Goal: Task Accomplishment & Management: Complete application form

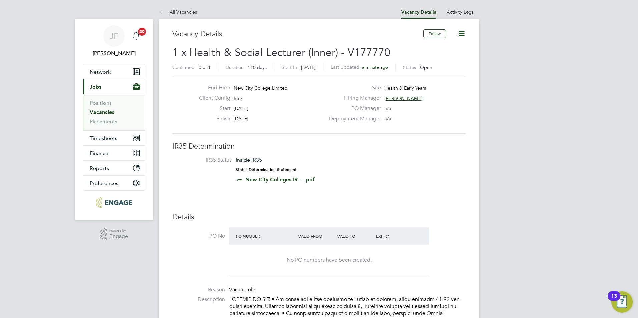
click at [110, 112] on link "Vacancies" at bounding box center [102, 112] width 25 height 6
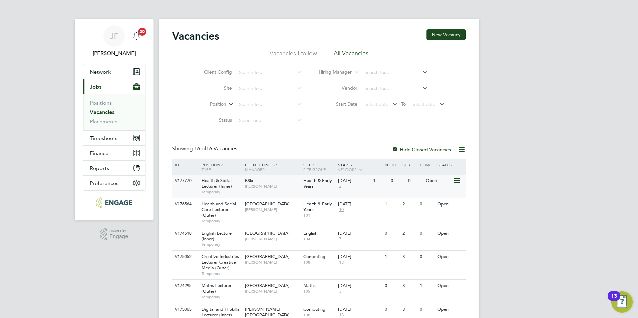
click at [340, 187] on span "2" at bounding box center [340, 187] width 4 height 6
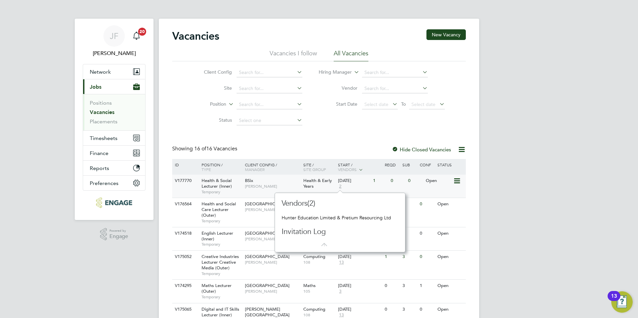
click at [244, 185] on div "BSix Roslyn O'Garro" at bounding box center [272, 183] width 58 height 17
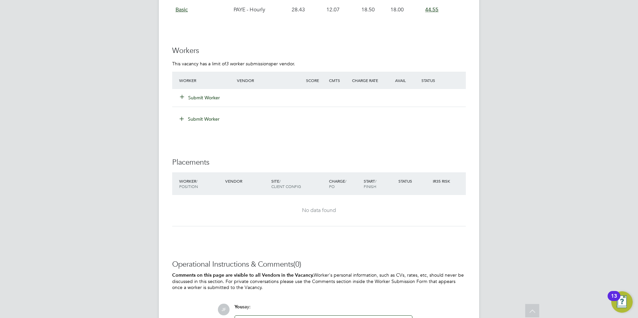
scroll to position [897, 0]
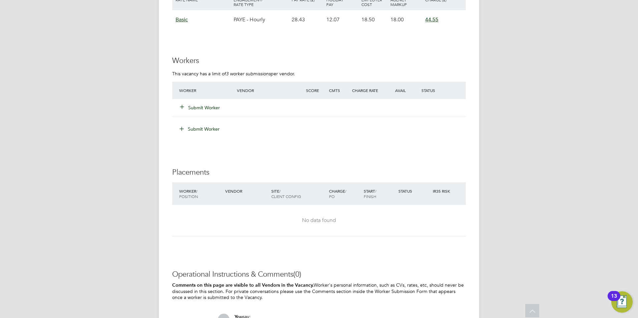
click at [204, 104] on button "Submit Worker" at bounding box center [200, 107] width 40 height 7
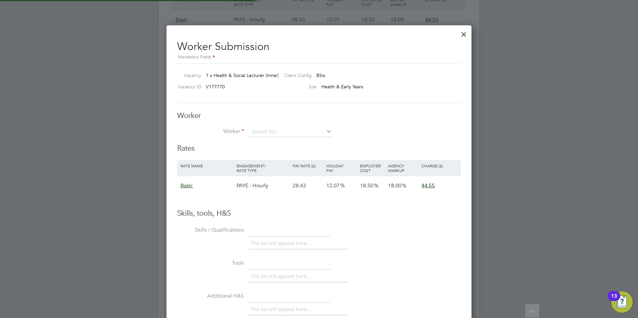
scroll to position [20, 56]
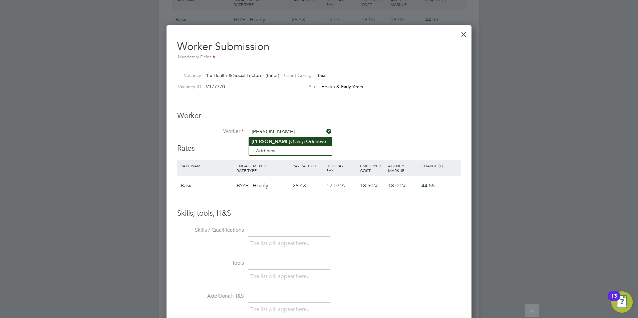
click at [293, 141] on li "[PERSON_NAME]" at bounding box center [290, 141] width 83 height 9
type input "[PERSON_NAME]"
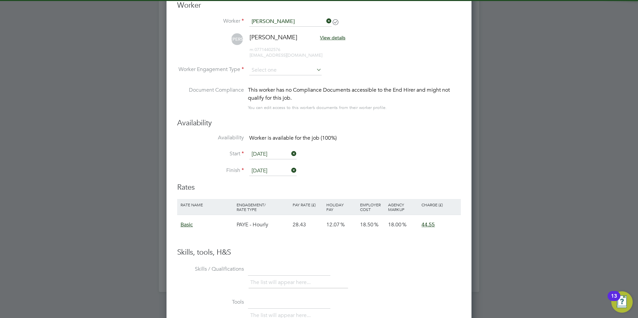
scroll to position [1010, 0]
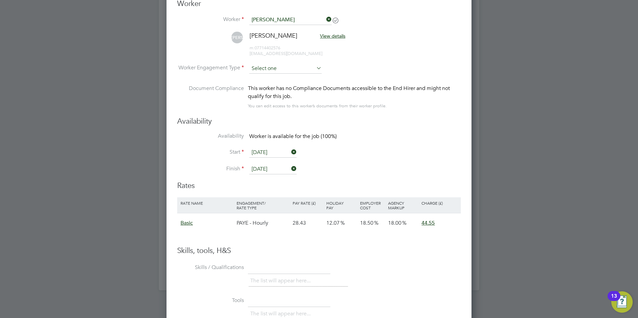
click at [273, 69] on input at bounding box center [285, 69] width 72 height 10
click at [270, 78] on li "Contract" at bounding box center [285, 77] width 73 height 9
type input "Contract"
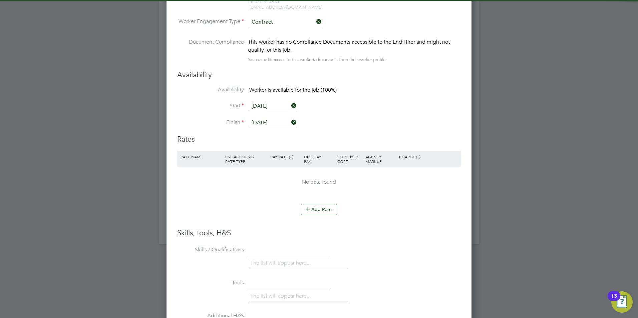
scroll to position [0, 0]
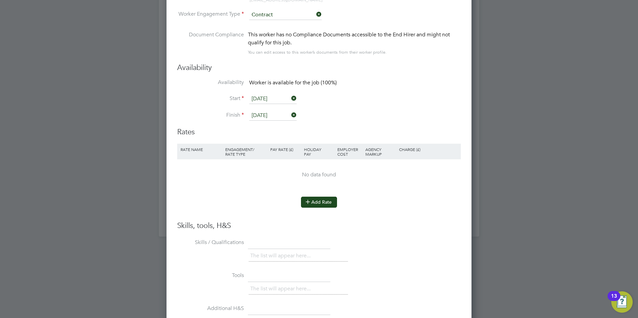
click at [318, 202] on button "Add Rate" at bounding box center [319, 202] width 36 height 11
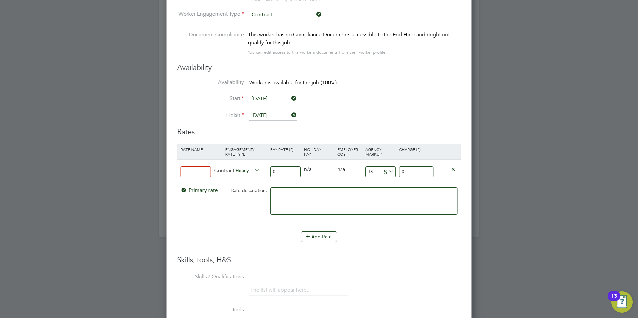
click at [200, 175] on input at bounding box center [195, 171] width 30 height 11
type input "basic"
click at [292, 172] on input "0" at bounding box center [285, 171] width 30 height 11
type input "4"
type input "4.72"
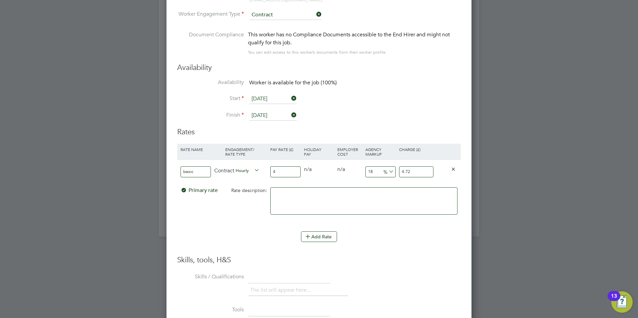
type input "40"
type input "47.2"
type input "40"
drag, startPoint x: 385, startPoint y: 174, endPoint x: 380, endPoint y: 173, distance: 5.5
click at [385, 174] on span "%" at bounding box center [388, 171] width 14 height 7
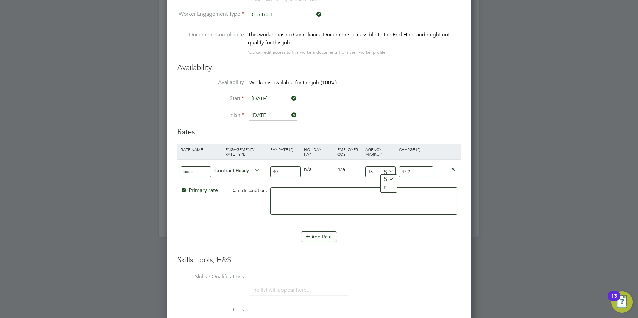
click at [376, 171] on input "18" at bounding box center [380, 171] width 30 height 11
type input "1"
type input "40.4"
type input "2"
type input "40.8"
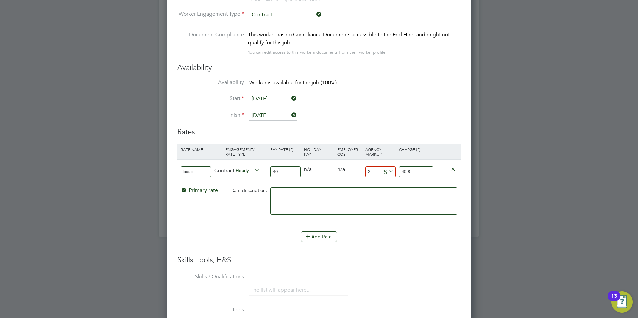
type input "23"
type input "49.2"
type input "23"
click at [309, 200] on textarea at bounding box center [363, 200] width 187 height 27
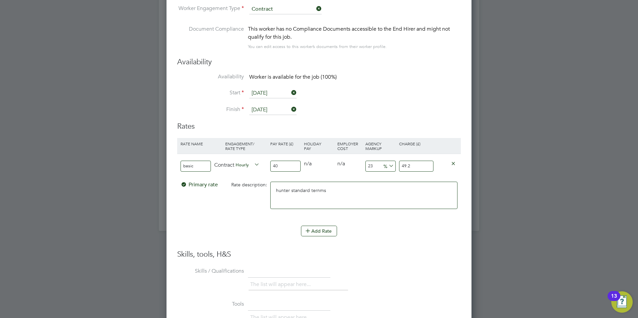
type textarea "hunter standard terms"
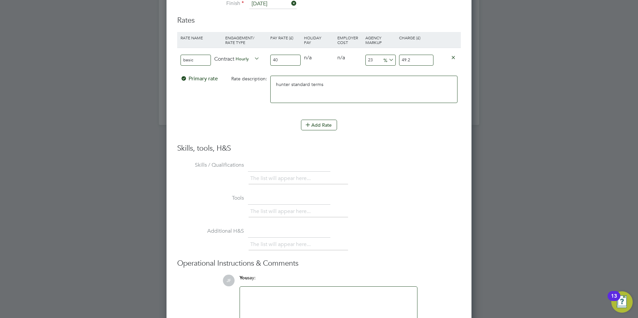
drag, startPoint x: 326, startPoint y: 85, endPoint x: 266, endPoint y: 84, distance: 60.7
click at [250, 85] on div "Primary rate Rate description: hunter standard terms" at bounding box center [319, 92] width 284 height 41
click at [299, 295] on div at bounding box center [328, 305] width 169 height 29
paste div
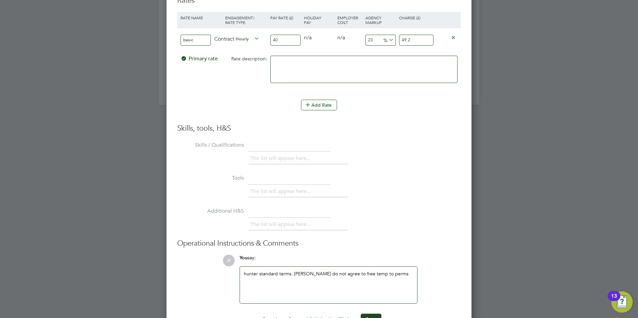
scroll to position [1215, 0]
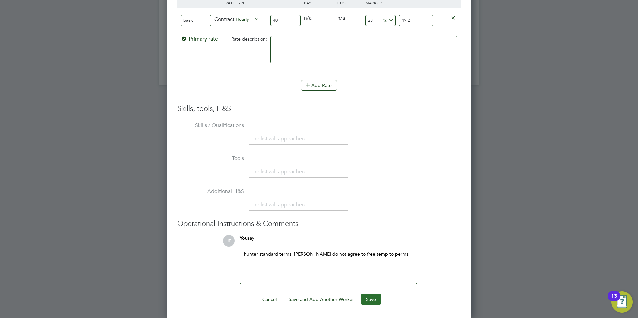
click at [370, 297] on button "Save" at bounding box center [371, 299] width 21 height 11
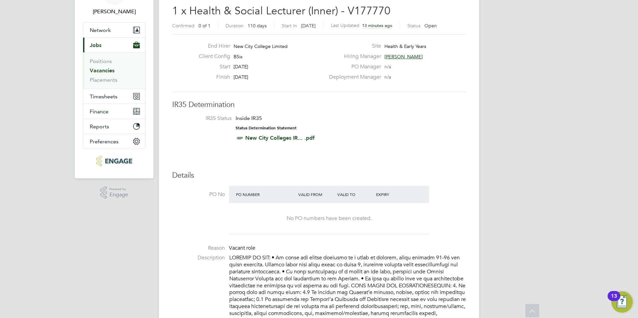
scroll to position [0, 0]
